Goal: Transaction & Acquisition: Purchase product/service

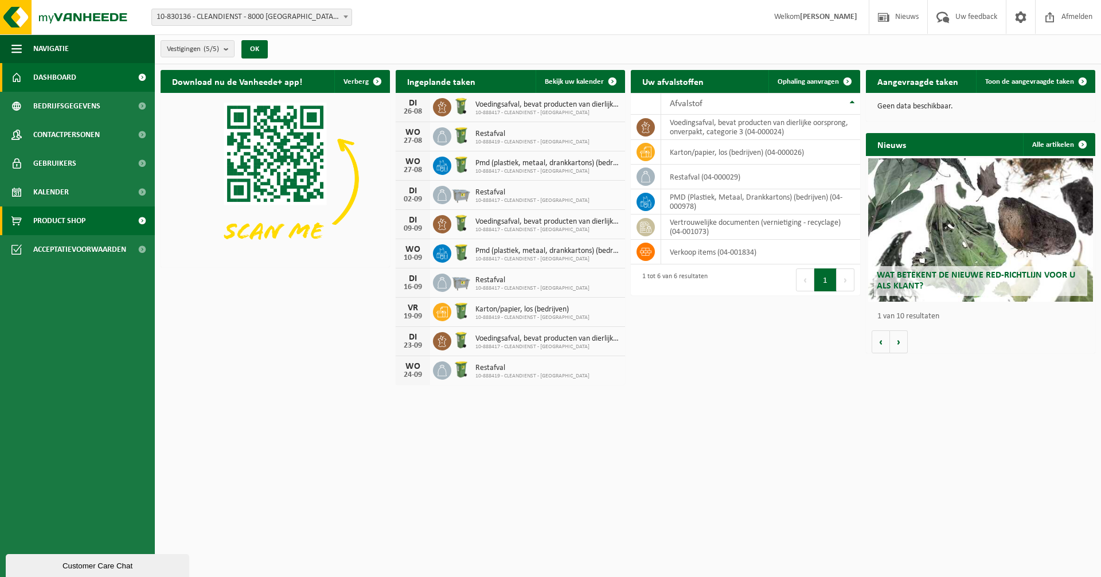
click at [89, 218] on link "Product Shop" at bounding box center [77, 220] width 155 height 29
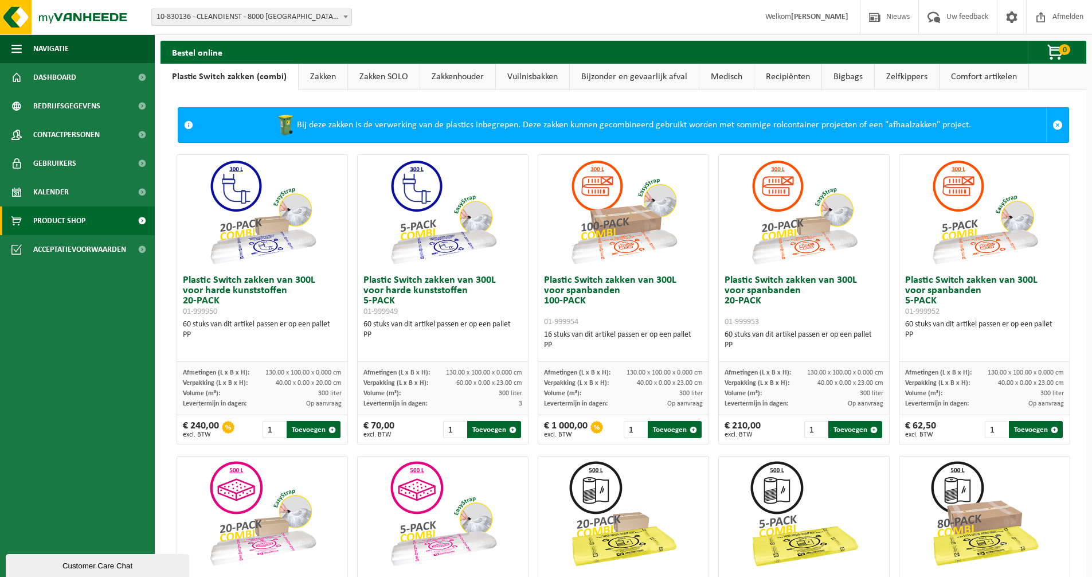
click at [522, 76] on link "Vuilnisbakken" at bounding box center [532, 77] width 73 height 26
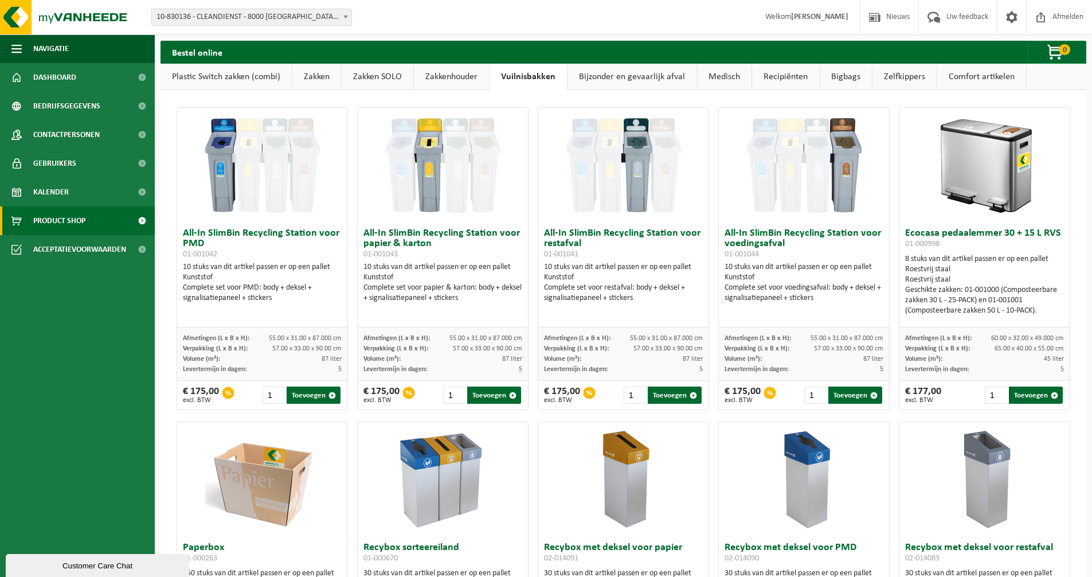
click at [486, 78] on link "Zakkenhouder" at bounding box center [451, 77] width 75 height 26
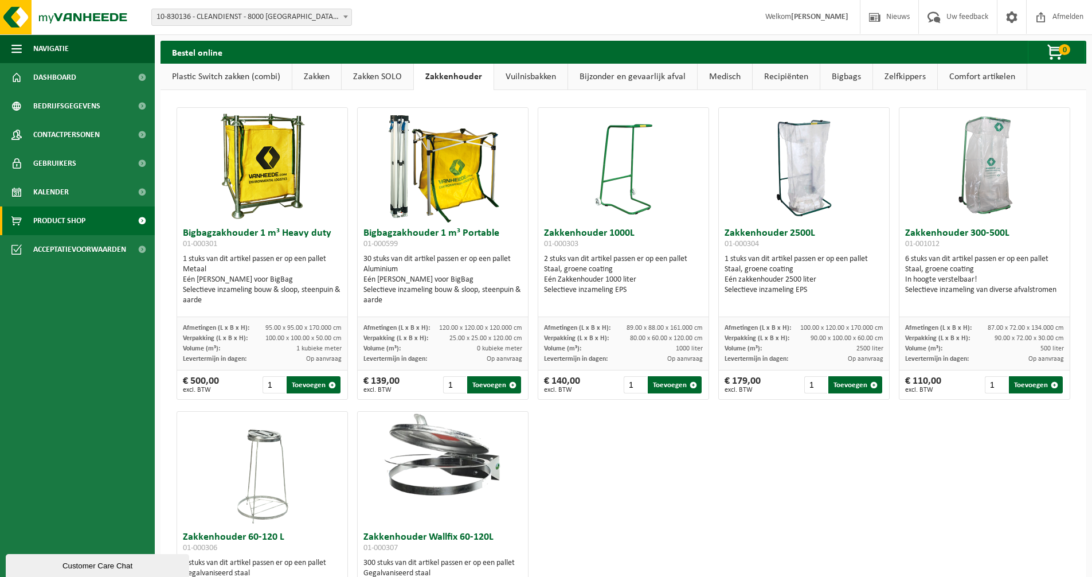
click at [327, 78] on link "Zakken" at bounding box center [316, 77] width 49 height 26
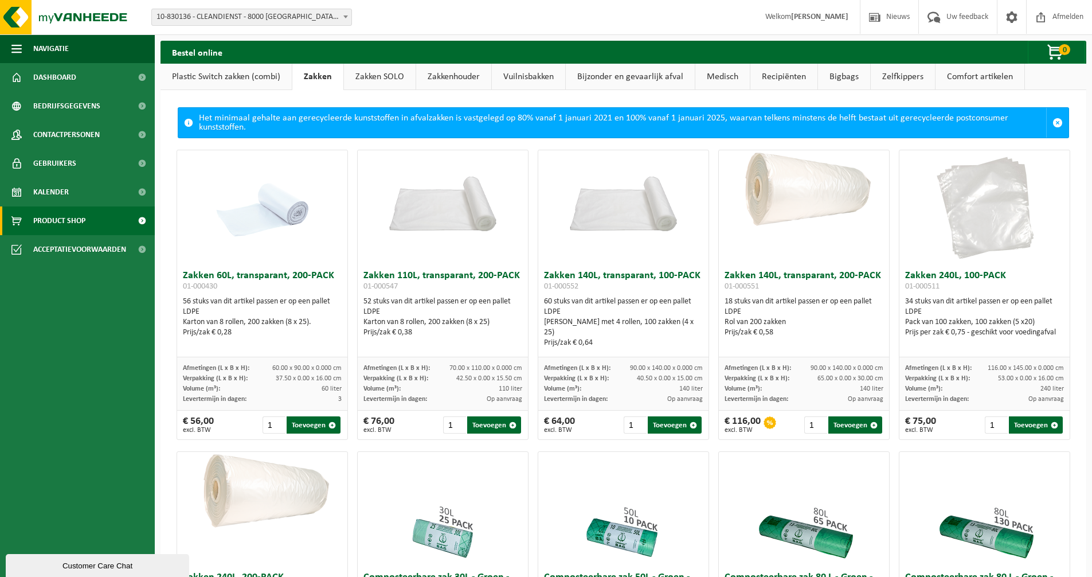
click at [562, 75] on link "Vuilnisbakken" at bounding box center [528, 77] width 73 height 26
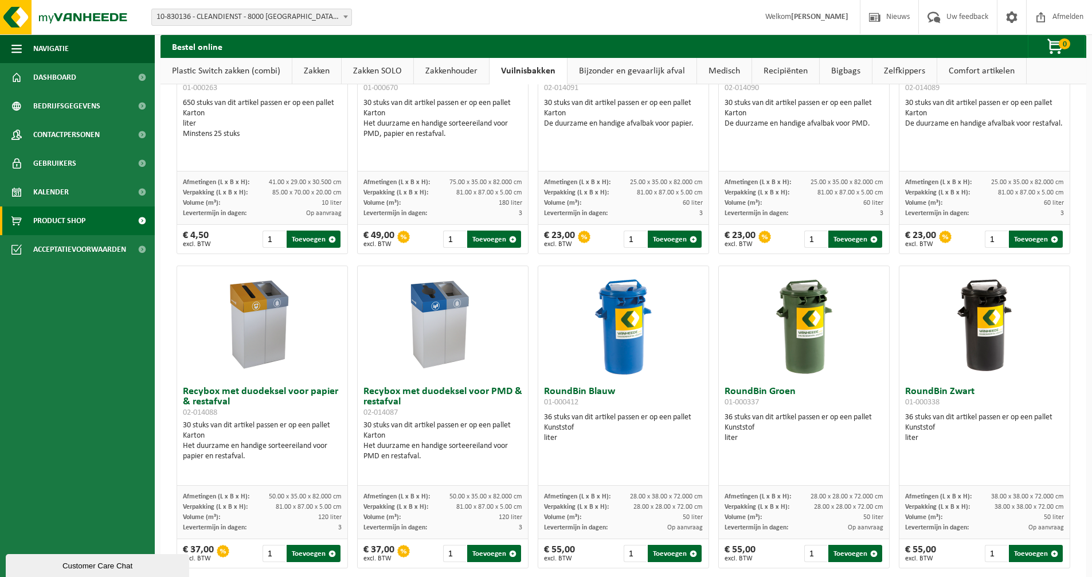
scroll to position [286, 0]
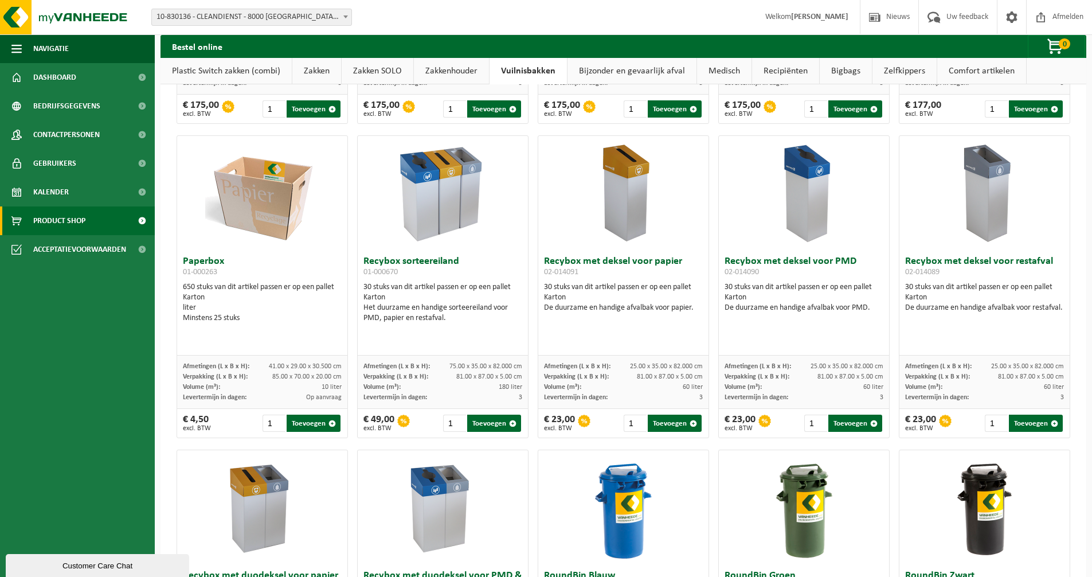
click at [311, 71] on link "Zakken" at bounding box center [316, 71] width 49 height 26
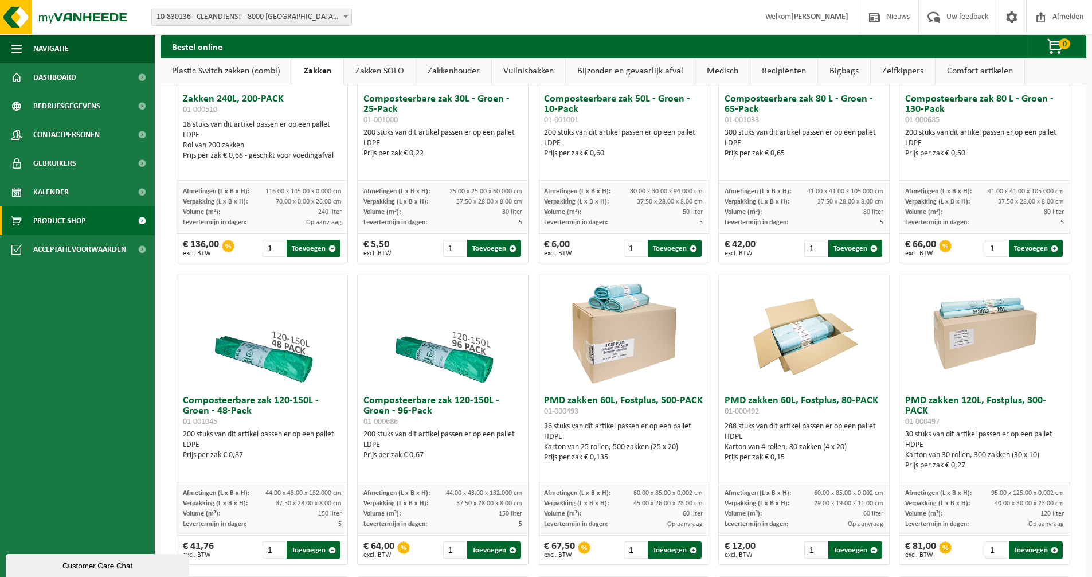
scroll to position [515, 0]
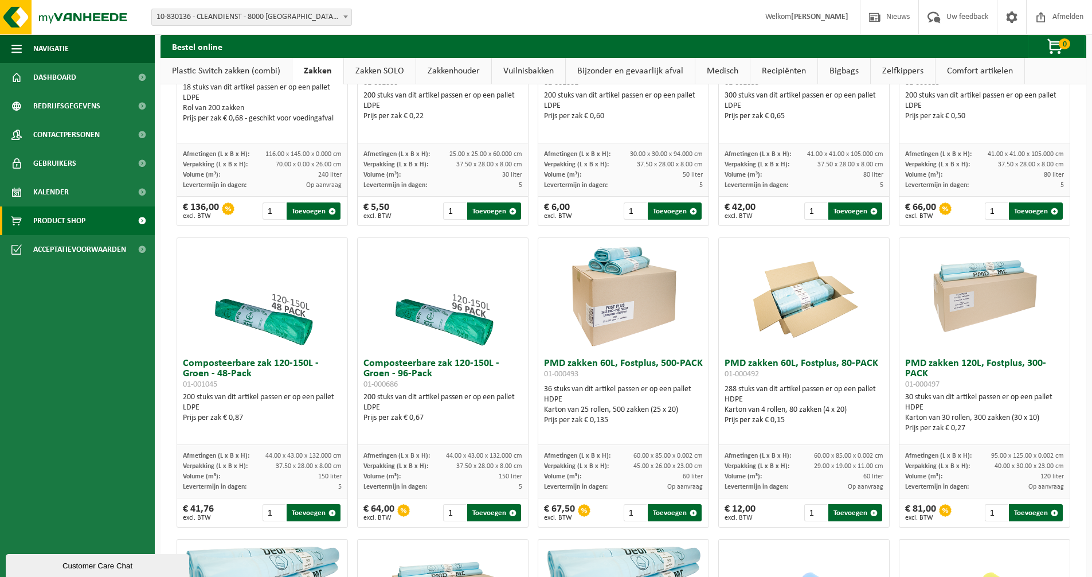
click at [248, 375] on h3 "Composteerbare zak 120-150L - Groen - 48-Pack 01-001045" at bounding box center [262, 373] width 159 height 31
drag, startPoint x: 251, startPoint y: 378, endPoint x: 216, endPoint y: 374, distance: 34.7
click at [216, 374] on h3 "Composteerbare zak 120-150L - Groen - 48-Pack 01-001045" at bounding box center [262, 373] width 159 height 31
drag, startPoint x: 216, startPoint y: 374, endPoint x: 287, endPoint y: 424, distance: 87.2
click at [287, 424] on div "Composteerbare zak 120-150L - Groen - 48-Pack 01-001045 200 stuks van dit artik…" at bounding box center [262, 399] width 170 height 92
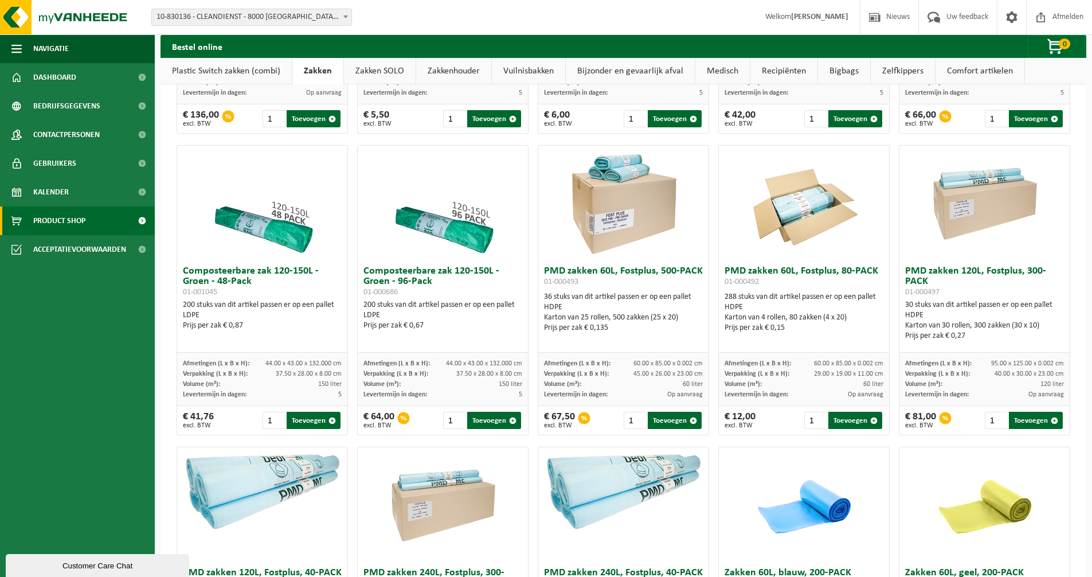
scroll to position [597, 0]
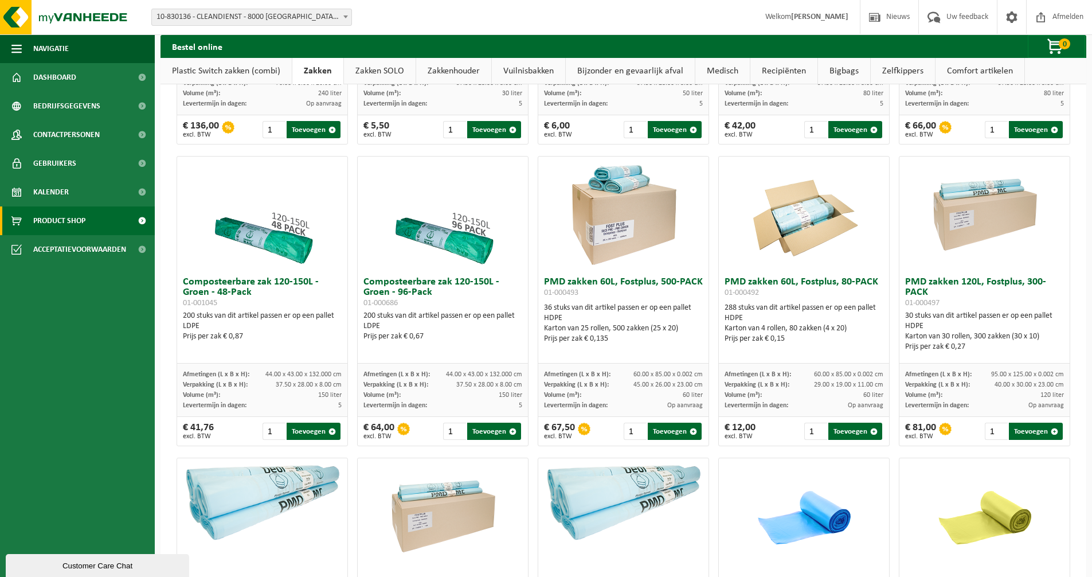
click at [272, 275] on div "Composteerbare zak 120-150L - Groen - 48-Pack 01-001045 200 stuks van dit artik…" at bounding box center [262, 317] width 170 height 92
click at [271, 281] on h3 "Composteerbare zak 120-150L - Groen - 48-Pack 01-001045" at bounding box center [262, 292] width 159 height 31
drag, startPoint x: 318, startPoint y: 282, endPoint x: 204, endPoint y: 284, distance: 114.1
click at [204, 284] on h3 "Composteerbare zak 120-150L - Groen - 48-Pack 01-001045" at bounding box center [262, 292] width 159 height 31
drag, startPoint x: 204, startPoint y: 284, endPoint x: 252, endPoint y: 302, distance: 51.5
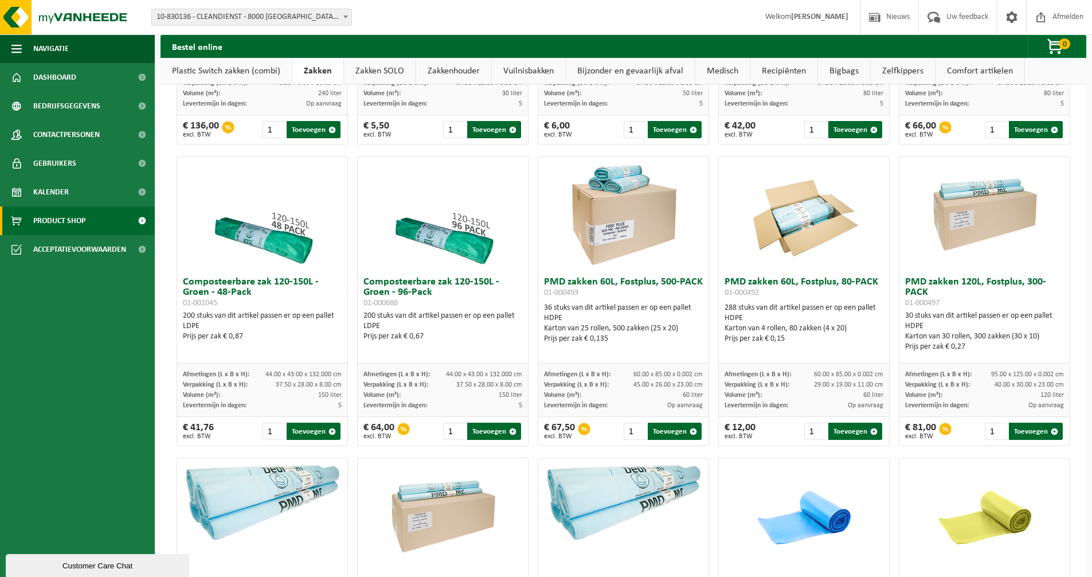
click at [252, 302] on h3 "Composteerbare zak 120-150L - Groen - 48-Pack 01-001045" at bounding box center [262, 292] width 159 height 31
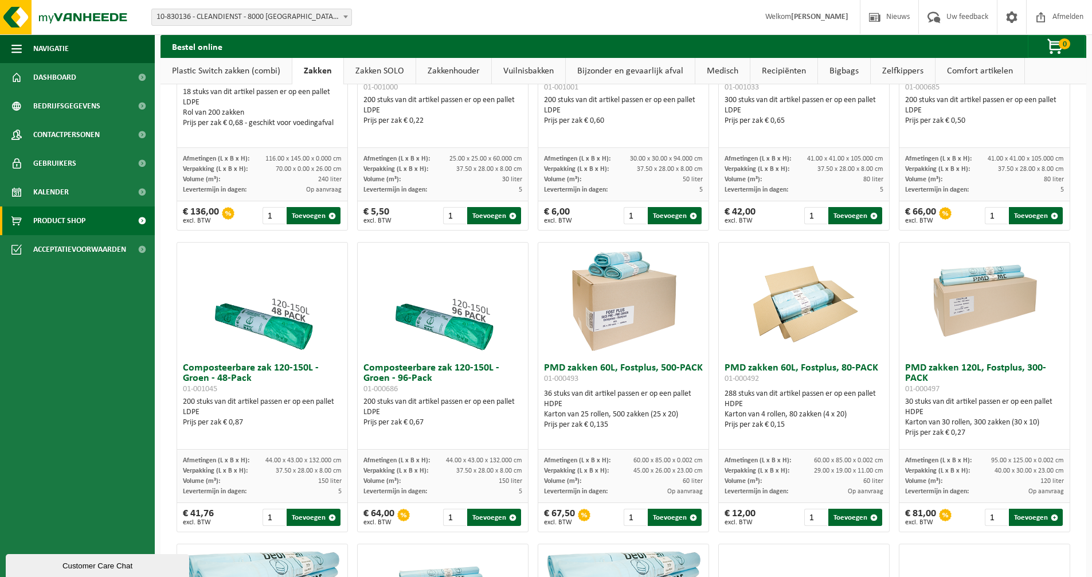
scroll to position [482, 0]
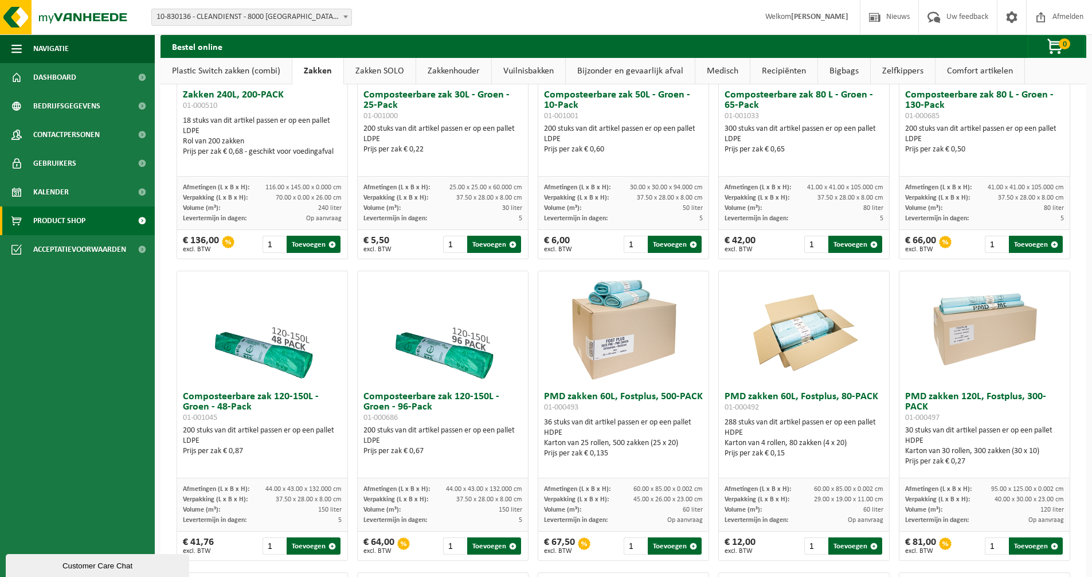
click at [534, 72] on link "Vuilnisbakken" at bounding box center [528, 71] width 73 height 26
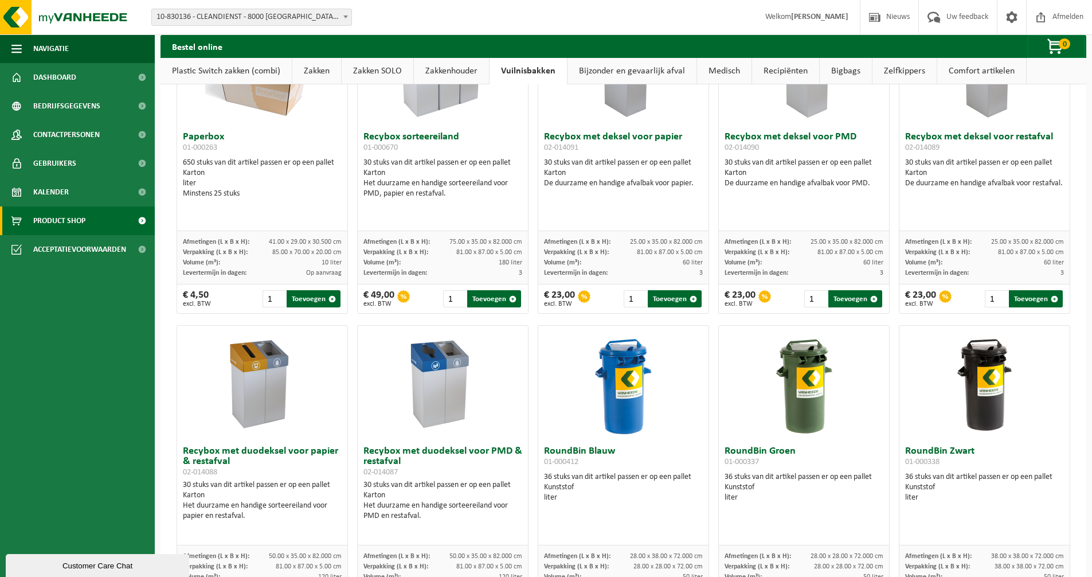
scroll to position [516, 0]
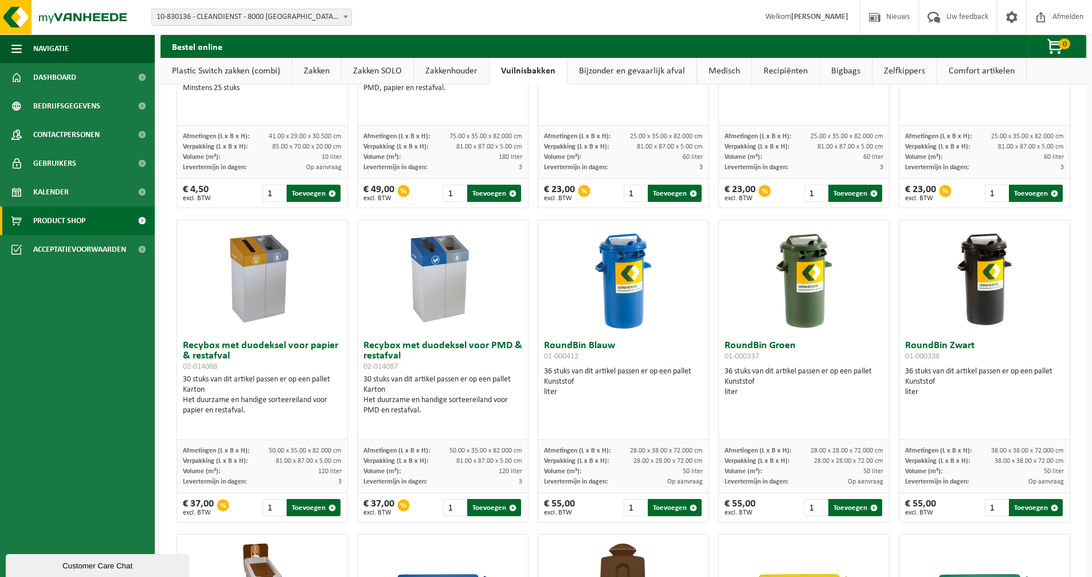
click at [795, 293] on img at bounding box center [804, 277] width 57 height 115
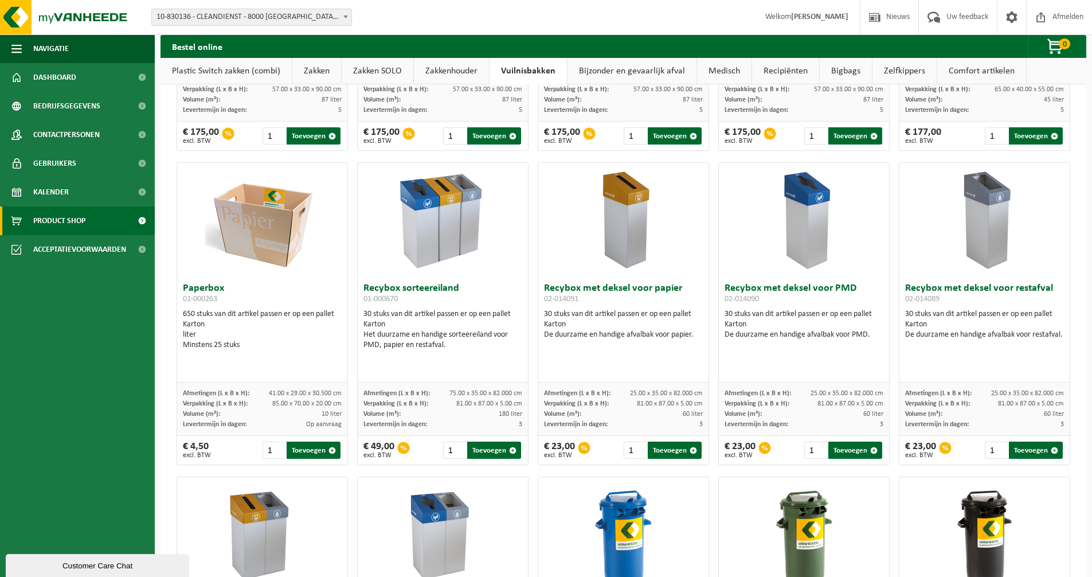
scroll to position [229, 0]
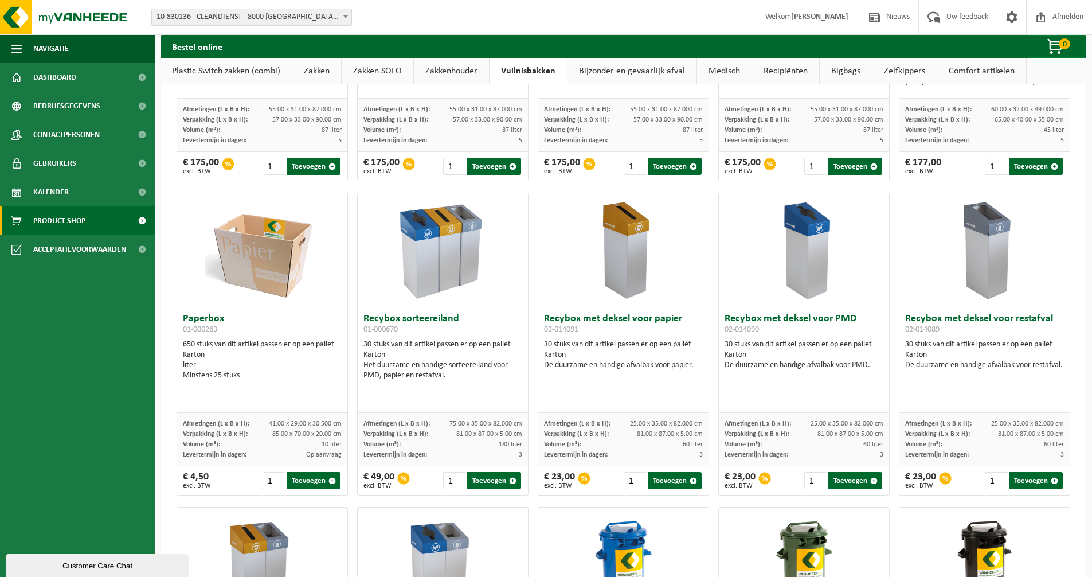
click at [260, 72] on link "Plastic Switch zakken (combi)" at bounding box center [226, 71] width 131 height 26
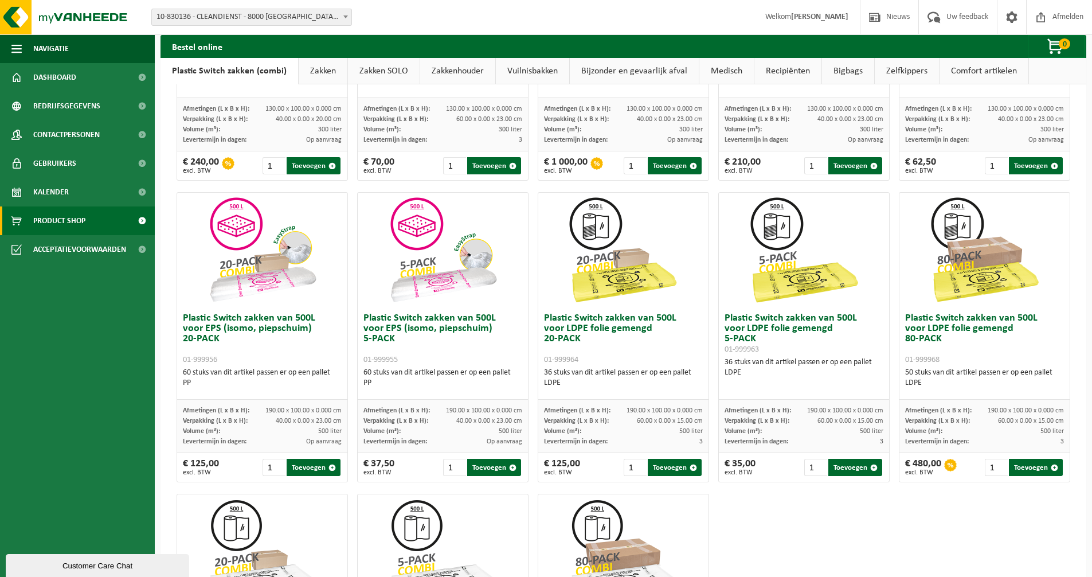
scroll to position [98, 0]
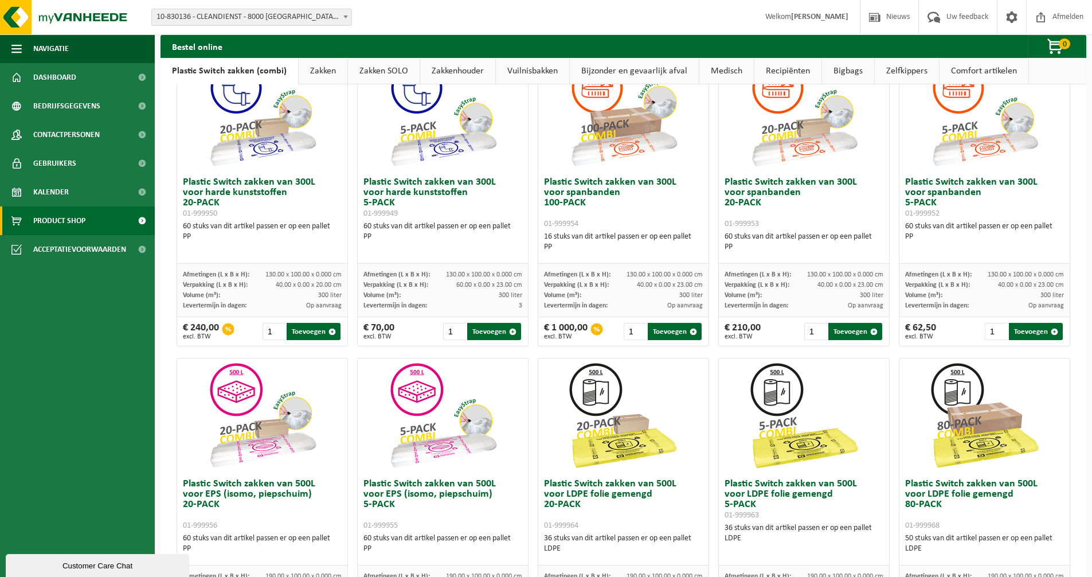
click at [327, 71] on link "Zakken" at bounding box center [323, 71] width 49 height 26
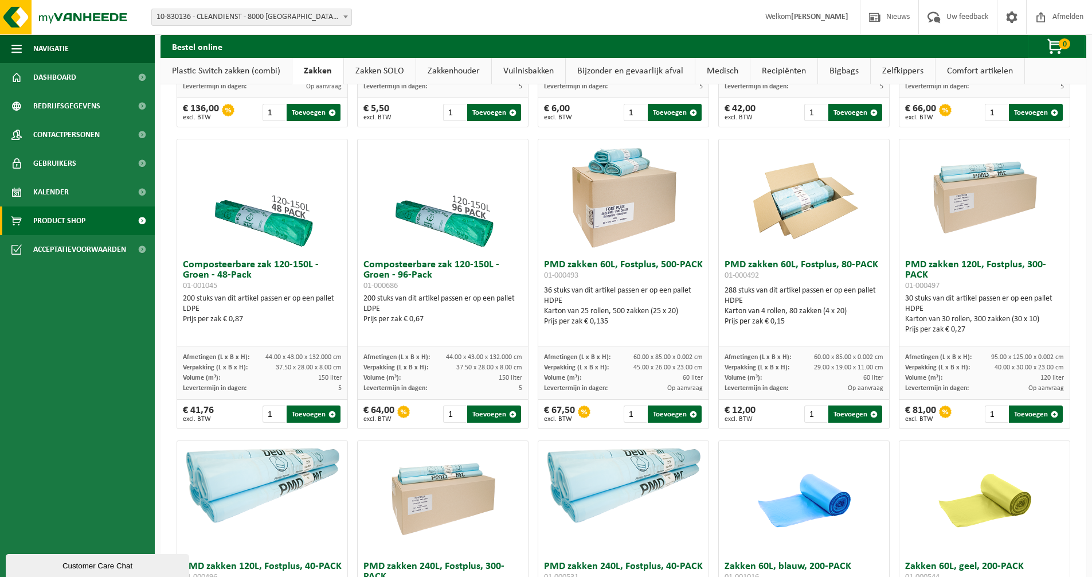
scroll to position [327, 0]
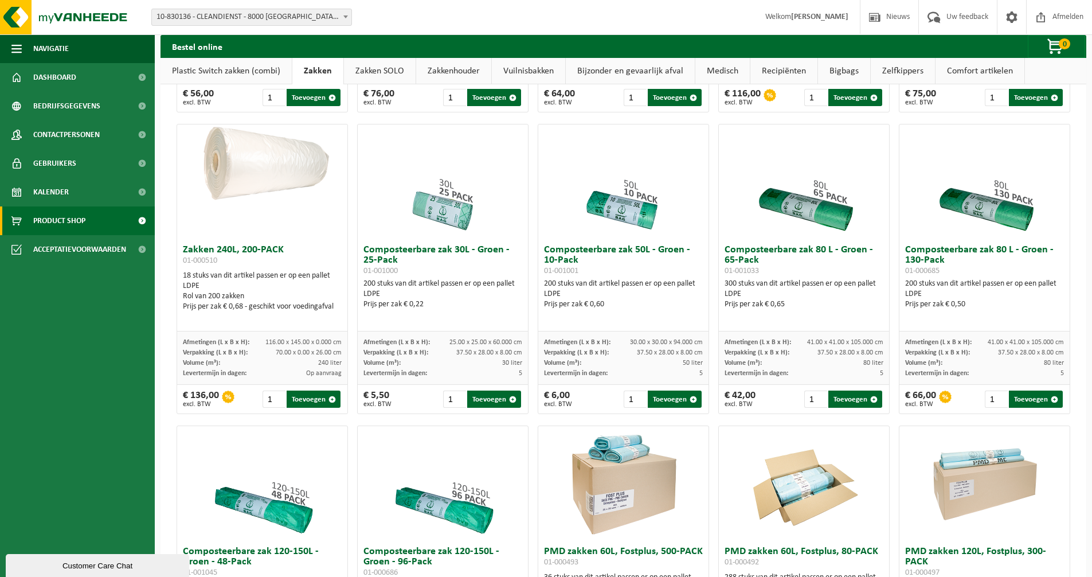
click at [520, 68] on link "Vuilnisbakken" at bounding box center [528, 71] width 73 height 26
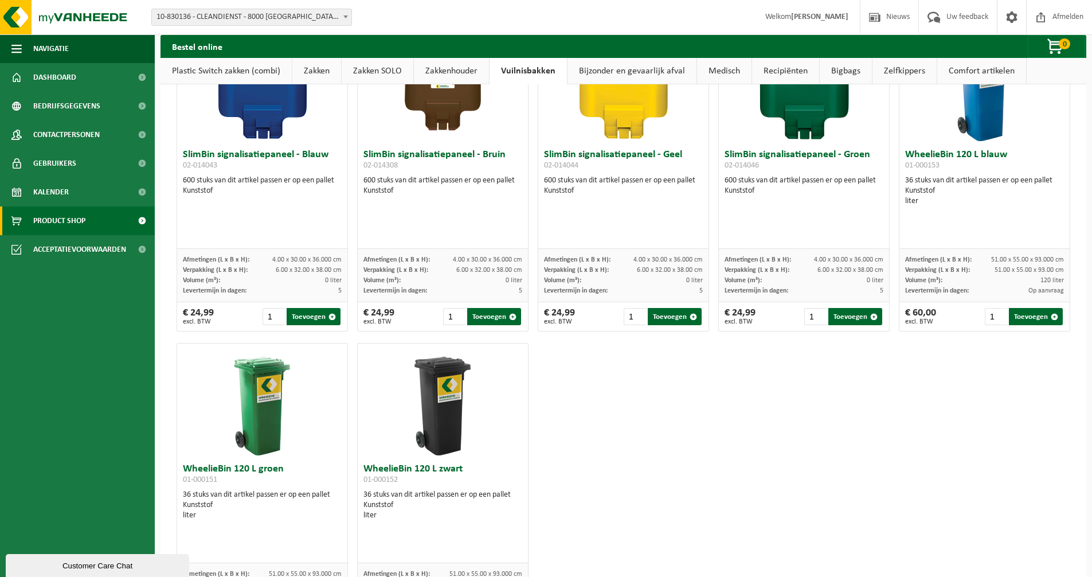
scroll to position [1146, 0]
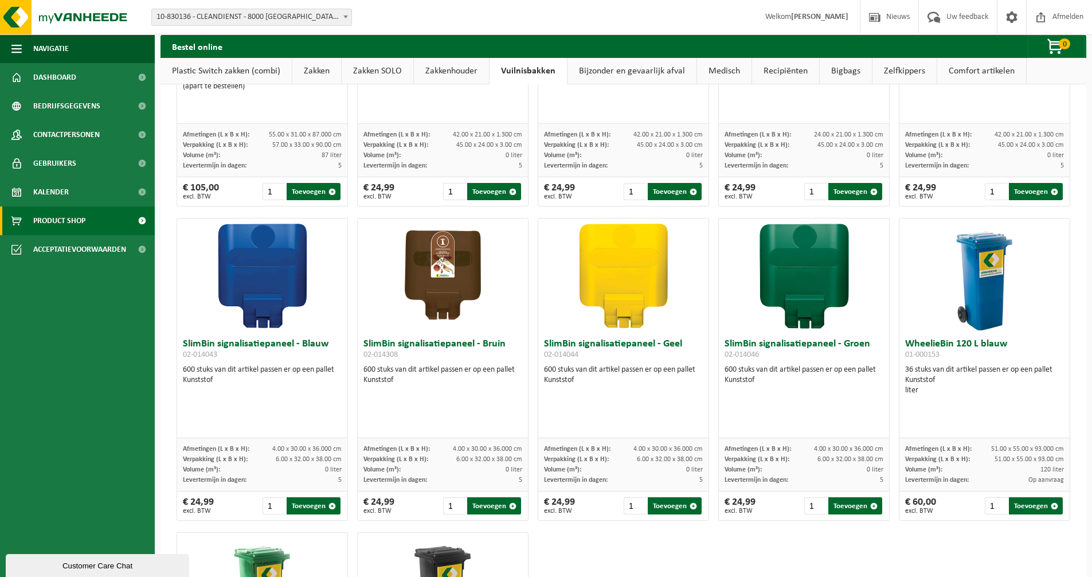
click at [315, 70] on link "Zakken" at bounding box center [316, 71] width 49 height 26
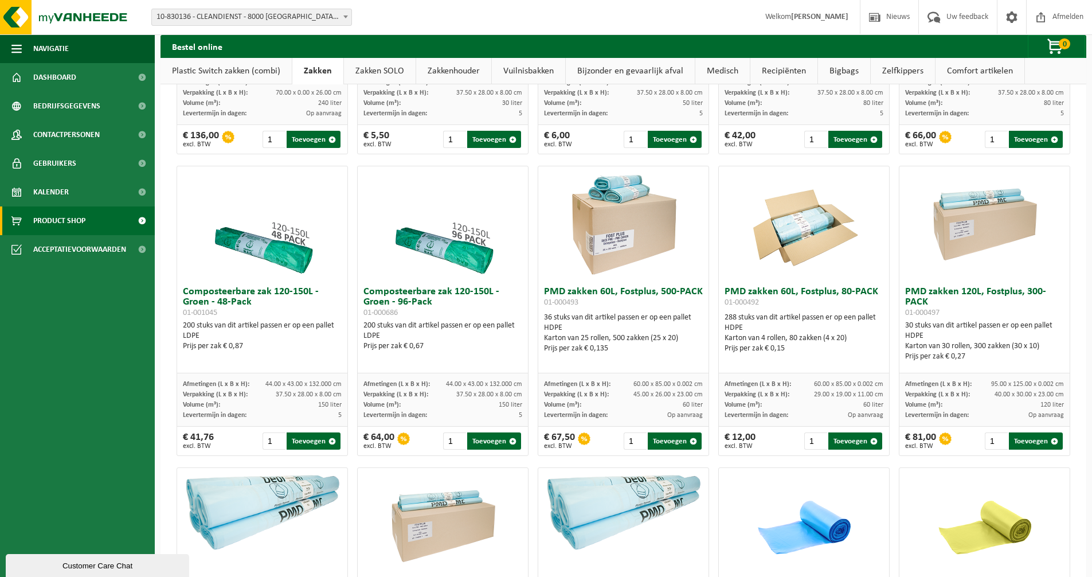
scroll to position [597, 0]
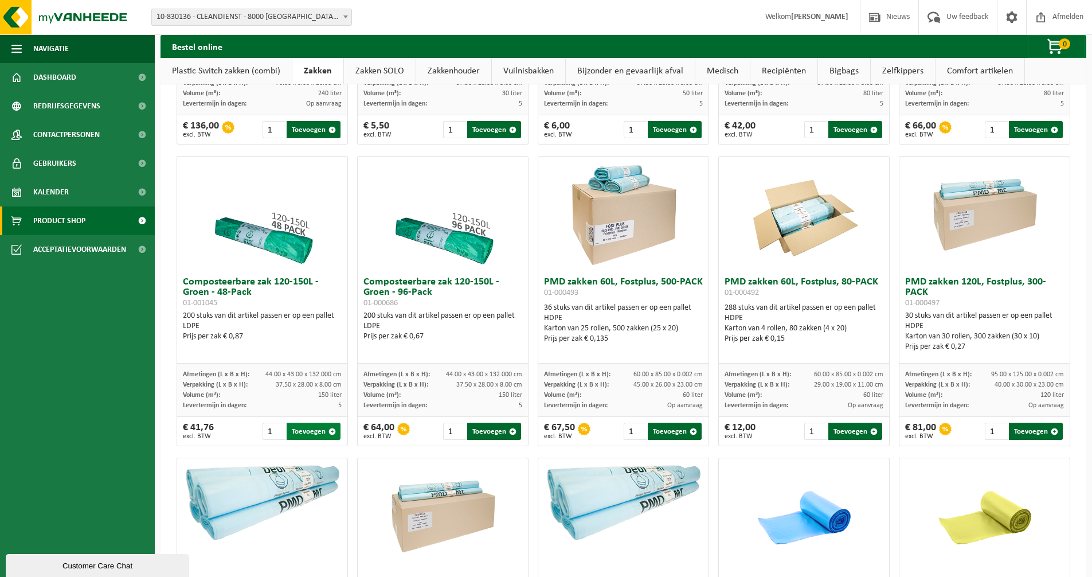
click at [317, 433] on button "Toevoegen" at bounding box center [314, 430] width 54 height 17
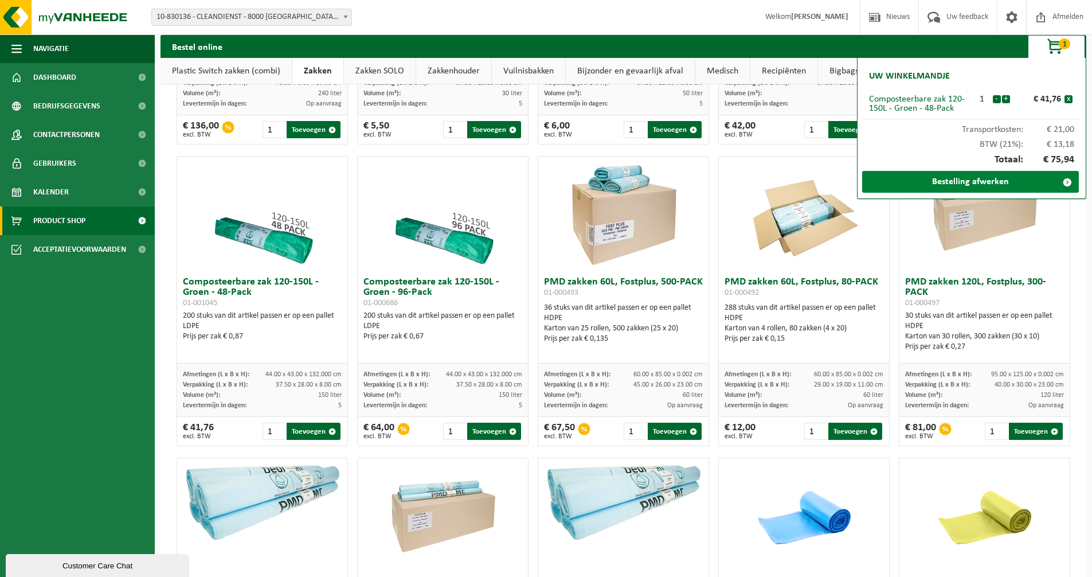
click at [1013, 183] on link "Bestelling afwerken" at bounding box center [970, 182] width 217 height 22
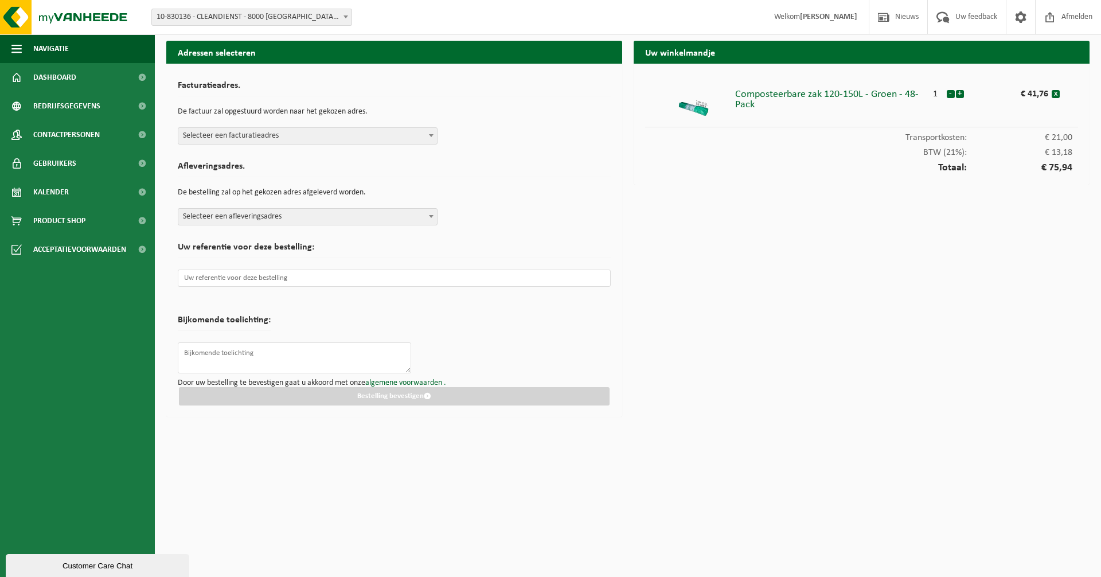
click at [425, 138] on span "Selecteer een facturatieadres" at bounding box center [307, 136] width 259 height 16
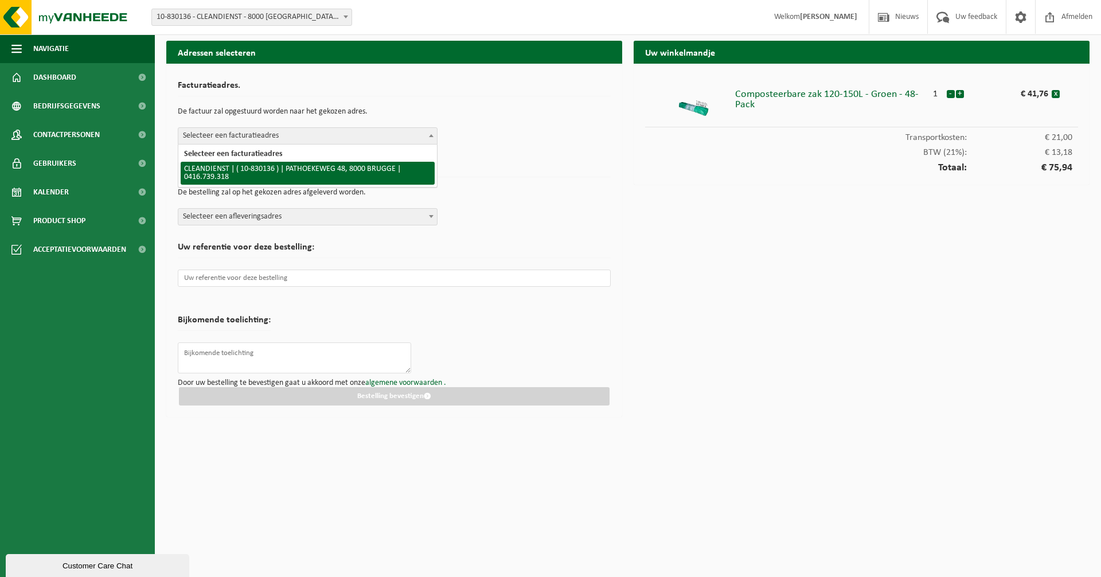
select select "115324"
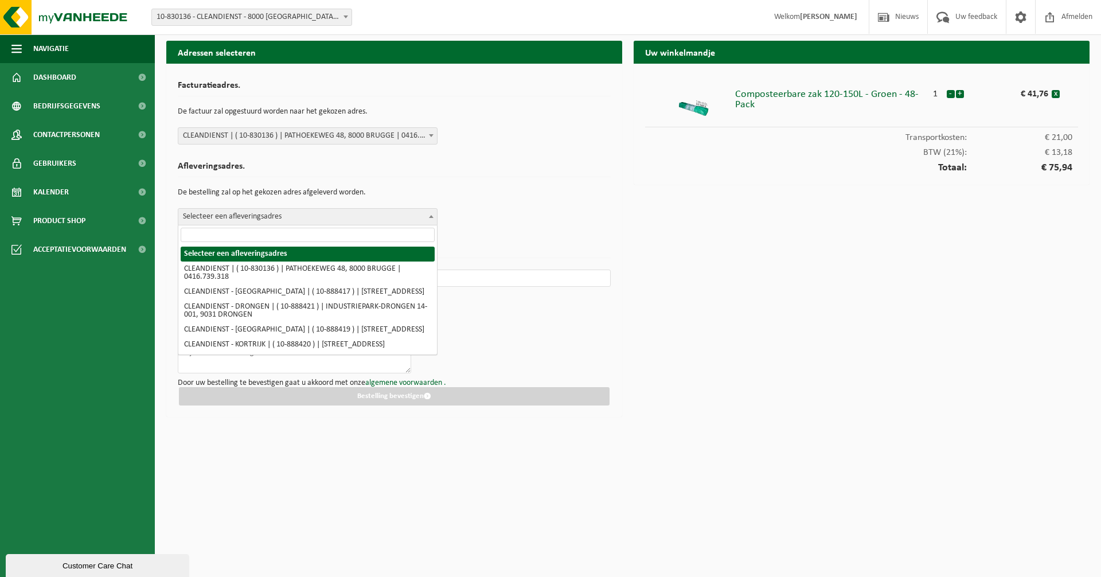
click at [342, 218] on span "Selecteer een afleveringsadres" at bounding box center [307, 217] width 259 height 16
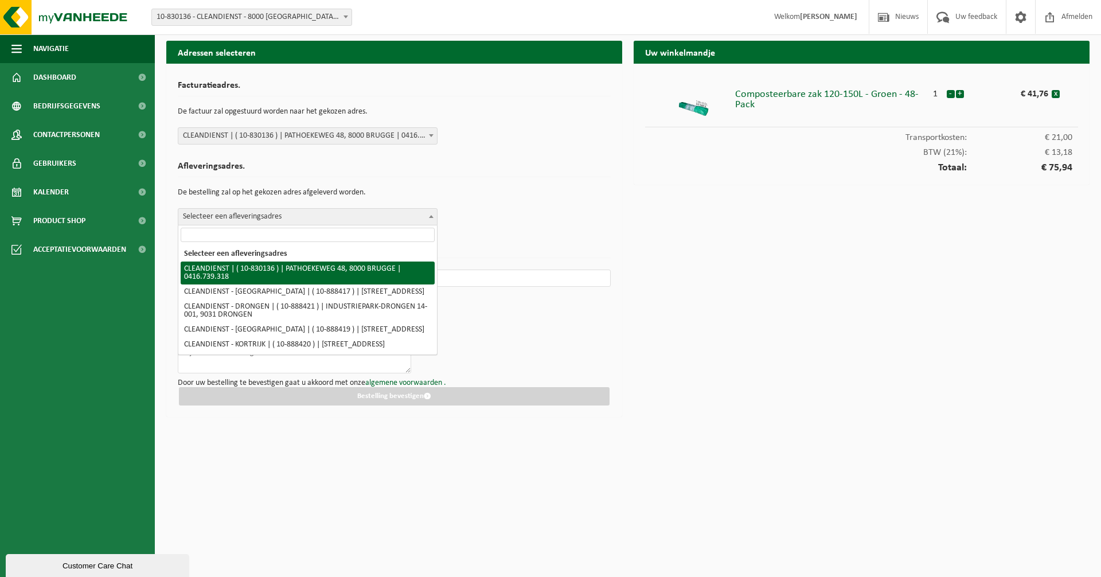
select select "115324"
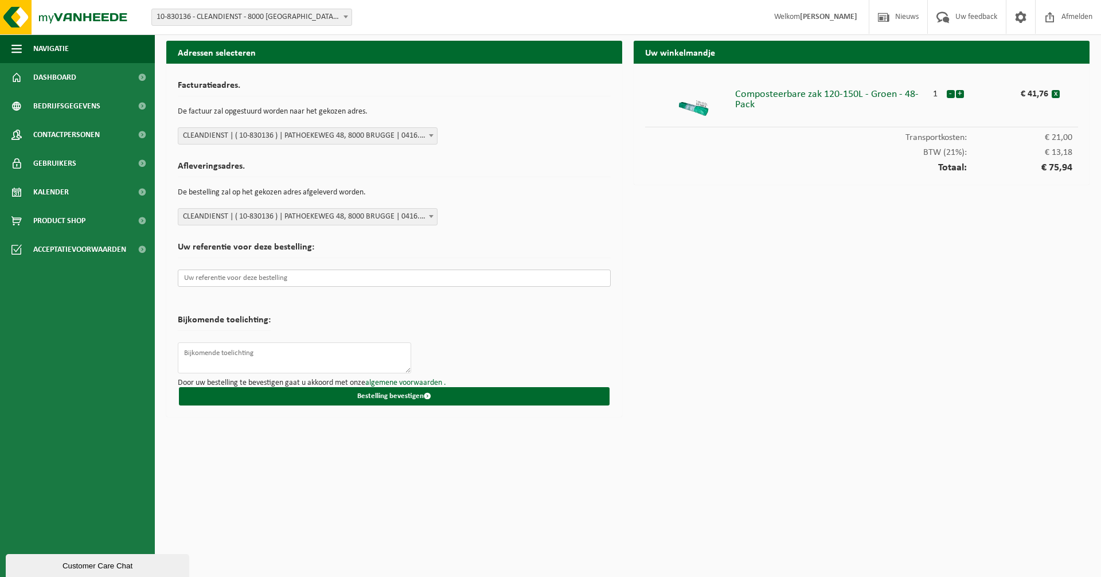
click at [317, 280] on input "text" at bounding box center [394, 277] width 433 height 17
click at [319, 278] on input "text" at bounding box center [394, 277] width 433 height 17
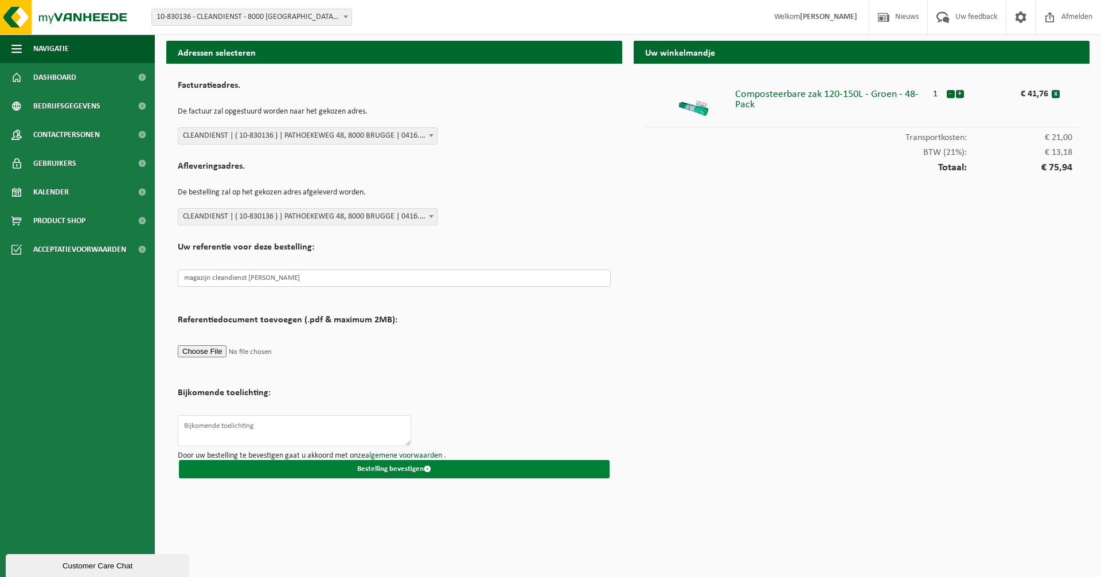
type input "magazijn cleandienst thomas"
click at [384, 463] on button "Bestelling bevestigen" at bounding box center [394, 469] width 431 height 18
